Goal: Find specific fact: Find specific fact

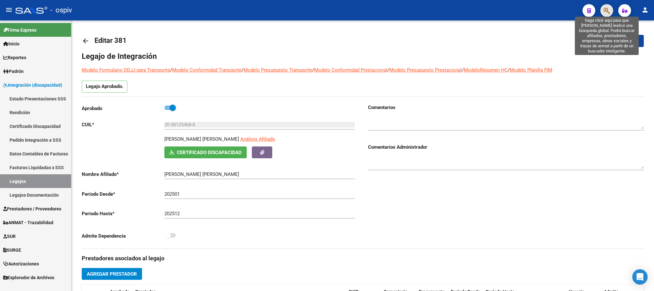
click at [606, 9] on icon "button" at bounding box center [607, 10] width 6 height 7
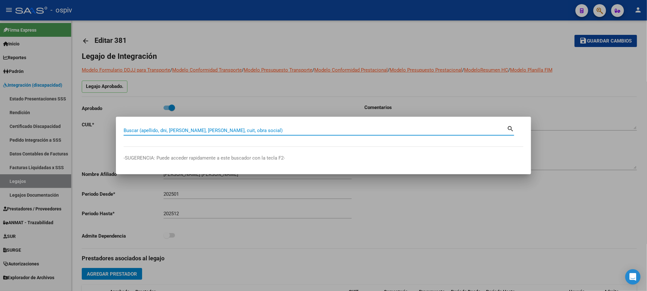
click at [161, 132] on input "Buscar (apellido, dni, cuil, nro traspaso, cuit, obra social)" at bounding box center [315, 130] width 383 height 6
type input "arkatyn"
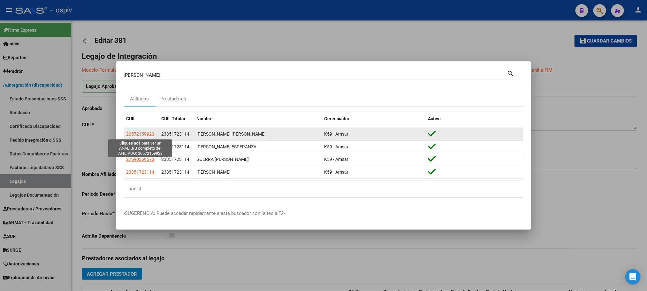
click at [142, 133] on span "20572159923" at bounding box center [140, 133] width 28 height 5
type textarea "20572159923"
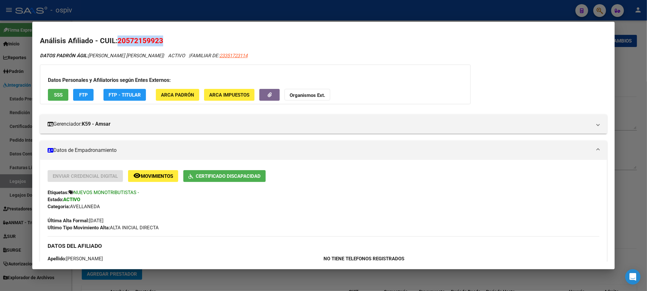
drag, startPoint x: 164, startPoint y: 39, endPoint x: 114, endPoint y: 38, distance: 49.5
click at [114, 38] on h2 "Análisis Afiliado - CUIL: 20572159923" at bounding box center [323, 40] width 567 height 11
copy span "20572159923"
